Goal: Obtain resource: Obtain resource

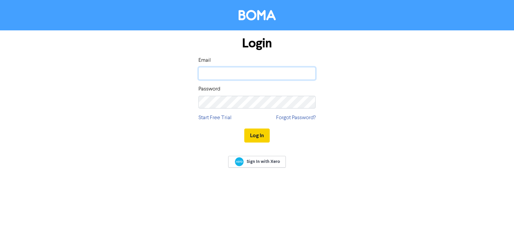
type input "[PERSON_NAME][EMAIL_ADDRESS][DOMAIN_NAME]"
click at [254, 135] on button "Log In" at bounding box center [256, 136] width 25 height 14
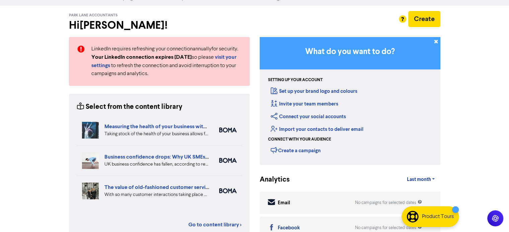
scroll to position [33, 0]
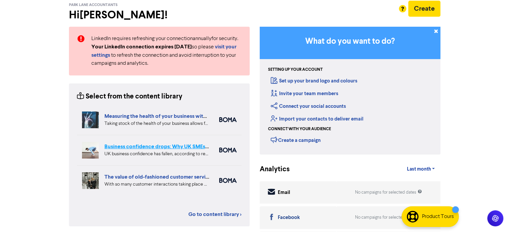
click at [174, 147] on link "Business confidence drops: Why UK SMEs need to remain agile" at bounding box center [179, 146] width 150 height 7
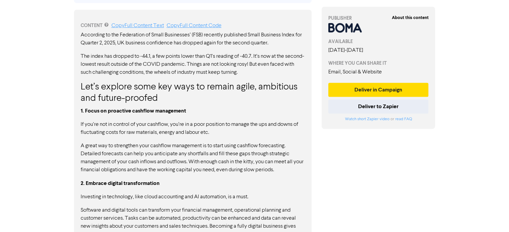
scroll to position [301, 0]
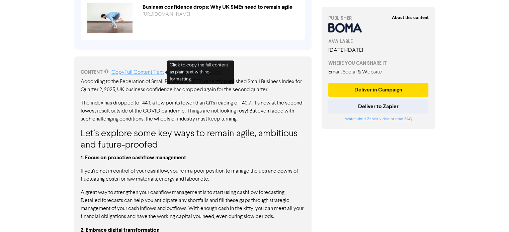
click at [134, 73] on link "Copy Full Content Text" at bounding box center [137, 72] width 53 height 5
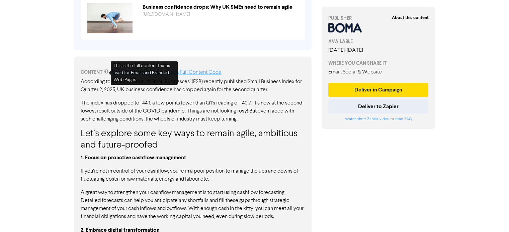
drag, startPoint x: 81, startPoint y: 82, endPoint x: 139, endPoint y: 85, distance: 58.3
click at [207, 104] on p "The index has dropped to -44.1, a few points lower than Q1’s reading of -40.7. …" at bounding box center [193, 111] width 224 height 24
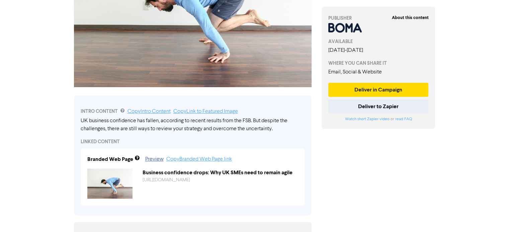
scroll to position [134, 0]
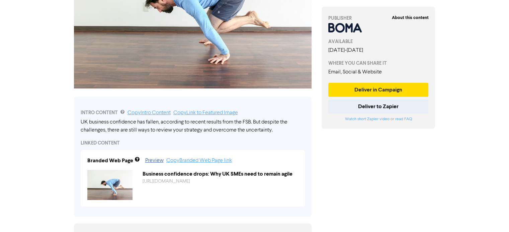
drag, startPoint x: 276, startPoint y: 132, endPoint x: 122, endPoint y: 128, distance: 154.5
click at [122, 128] on div "UK business confidence has fallen, according to recent results from the FSB. Bu…" at bounding box center [193, 126] width 224 height 16
click at [150, 114] on link "Copy Intro Content" at bounding box center [148, 112] width 43 height 5
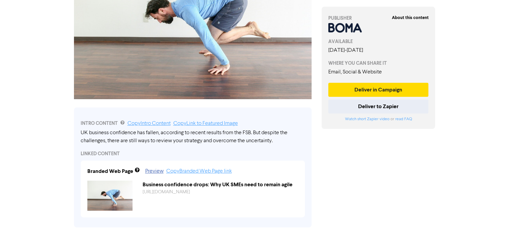
scroll to position [33, 0]
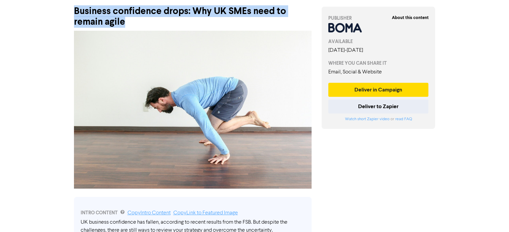
drag, startPoint x: 130, startPoint y: 23, endPoint x: 76, endPoint y: 12, distance: 55.3
click at [76, 12] on div "Business confidence drops: Why UK SMEs need to remain agile" at bounding box center [192, 13] width 237 height 28
copy div "Business confidence drops: Why UK SMEs need to remain agile"
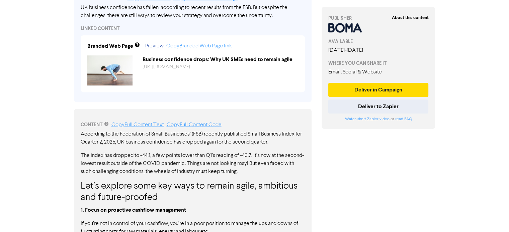
scroll to position [217, 0]
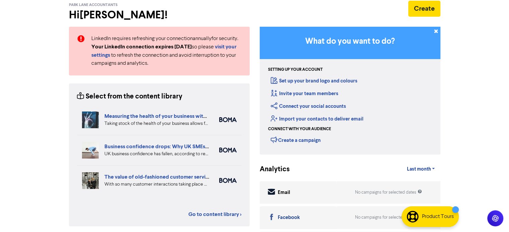
scroll to position [100, 0]
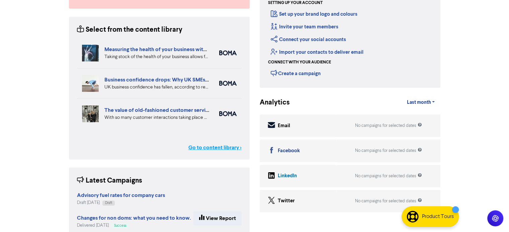
click at [201, 147] on link "Go to content library >" at bounding box center [214, 148] width 53 height 8
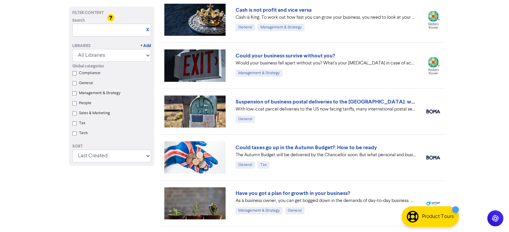
scroll to position [268, 0]
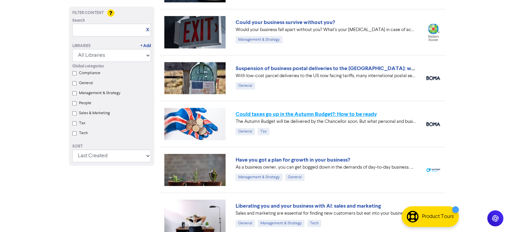
click at [305, 113] on link "Could taxes go up in the Autumn Budget?: How to be ready" at bounding box center [305, 114] width 141 height 7
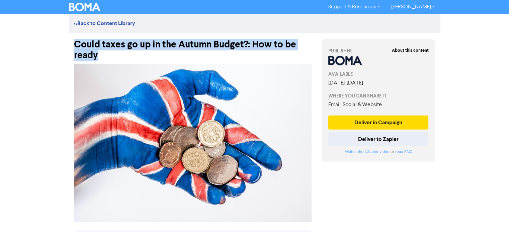
drag, startPoint x: 76, startPoint y: 45, endPoint x: 103, endPoint y: 57, distance: 28.9
click at [103, 57] on div "Could taxes go up in the Autumn Budget?: How to be ready" at bounding box center [192, 47] width 237 height 28
copy div "Could taxes go up in the Autumn Budget?: How to be ready"
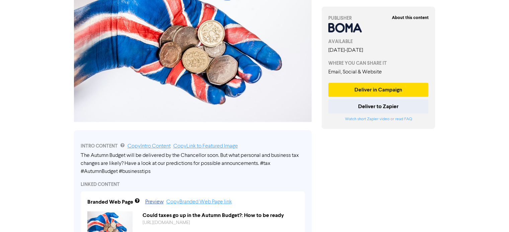
scroll to position [234, 0]
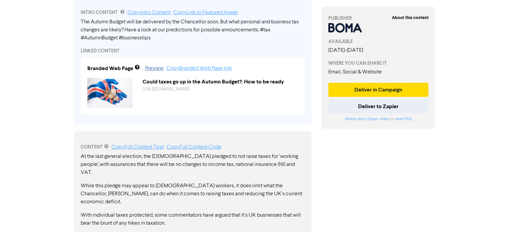
drag, startPoint x: 82, startPoint y: 22, endPoint x: 124, endPoint y: 34, distance: 44.6
click at [124, 34] on div "The Autumn Budget will be delivered by the Chancellor soon. But what personal a…" at bounding box center [193, 30] width 224 height 24
drag, startPoint x: 152, startPoint y: 40, endPoint x: 87, endPoint y: 27, distance: 66.0
click at [87, 27] on div "The Autumn Budget will be delivered by the Chancellor soon. But what personal a…" at bounding box center [193, 30] width 224 height 24
drag, startPoint x: 82, startPoint y: 21, endPoint x: 125, endPoint y: 29, distance: 44.7
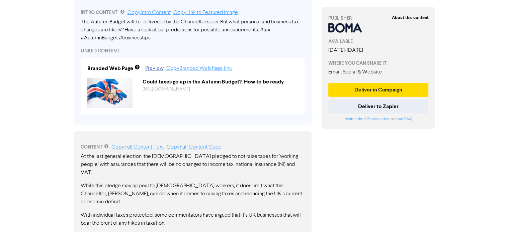
click at [125, 29] on div "The Autumn Budget will be delivered by the Chancellor soon. But what personal a…" at bounding box center [193, 30] width 224 height 24
click at [142, 12] on link "Copy Intro Content" at bounding box center [148, 12] width 43 height 5
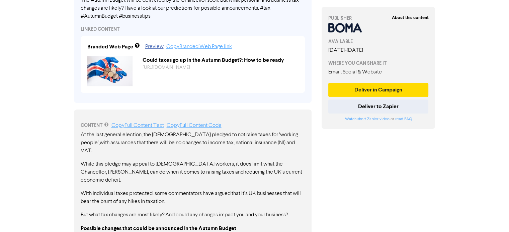
scroll to position [268, 0]
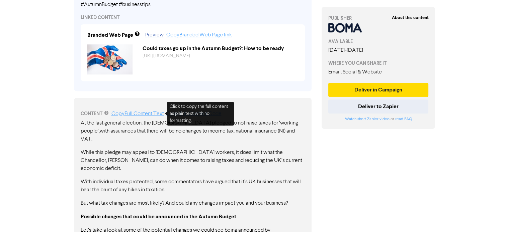
click at [130, 115] on link "Copy Full Content Text" at bounding box center [137, 113] width 53 height 5
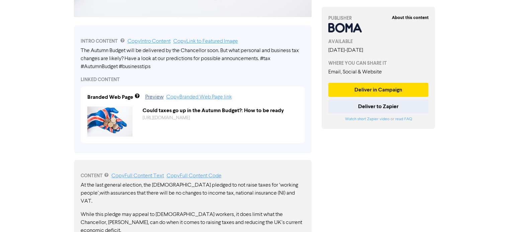
scroll to position [209, 0]
